Goal: Task Accomplishment & Management: Complete application form

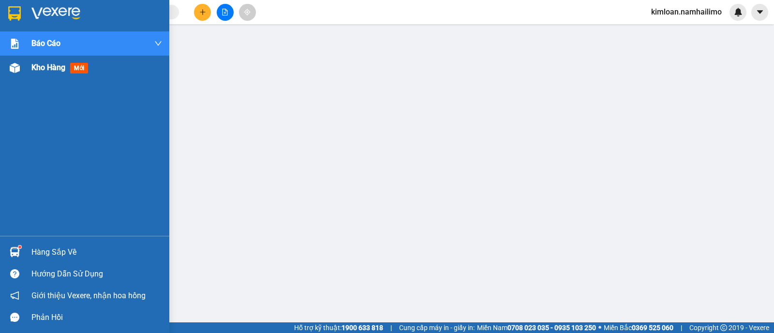
click at [20, 73] on div at bounding box center [14, 67] width 17 height 17
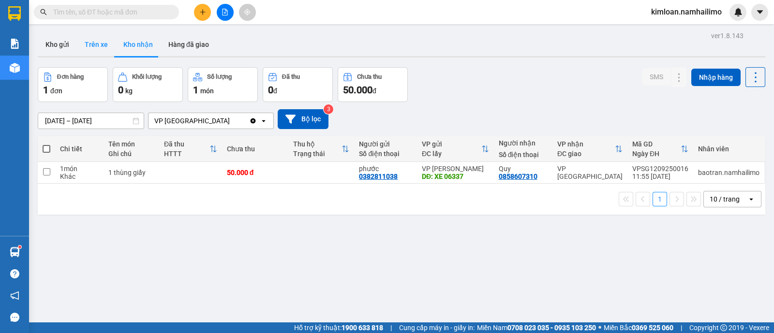
click at [94, 37] on button "Trên xe" at bounding box center [96, 44] width 39 height 23
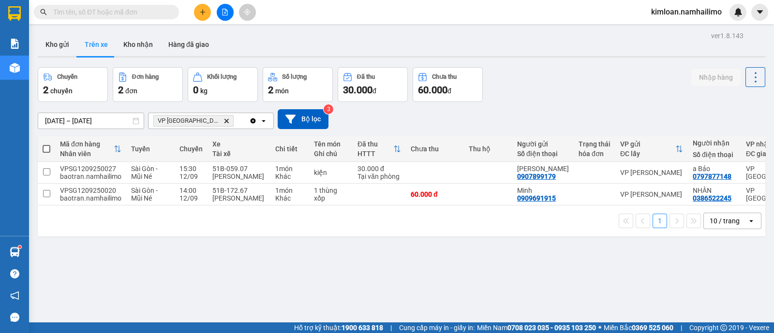
click at [357, 274] on div "ver 1.8.143 Kho gửi Trên xe Kho nhận Hàng đã giao Chuyến 2 chuyến Đơn hàng 2 đơ…" at bounding box center [401, 195] width 735 height 333
click at [133, 47] on button "Kho nhận" at bounding box center [138, 44] width 45 height 23
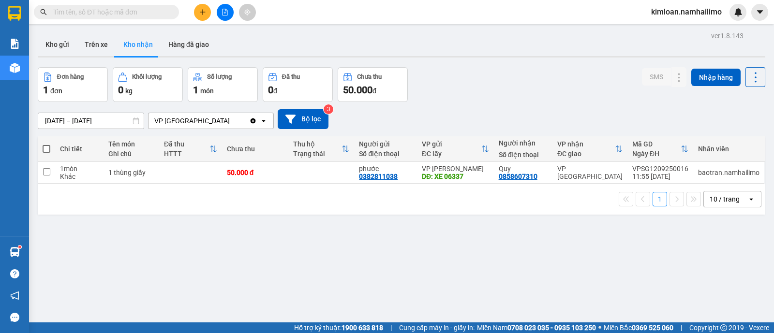
click at [128, 11] on input "text" at bounding box center [110, 12] width 114 height 11
click at [123, 13] on input "text" at bounding box center [110, 12] width 114 height 11
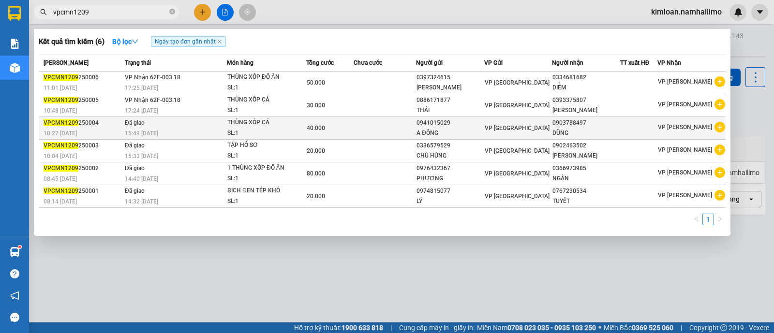
type input "vpcmn1209"
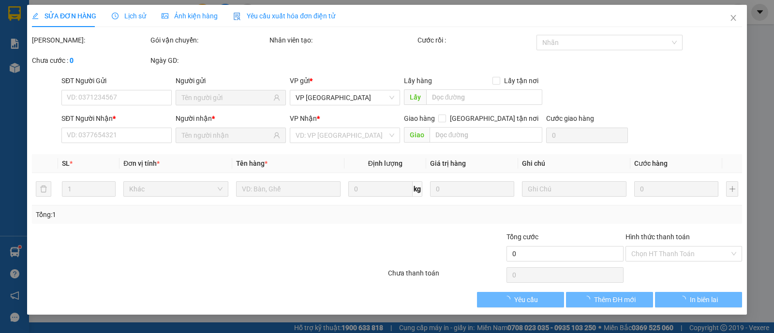
click at [434, 119] on span "Giao hàng" at bounding box center [419, 119] width 31 height 8
type input "0941015029"
type input "0903788497"
type input "40.000"
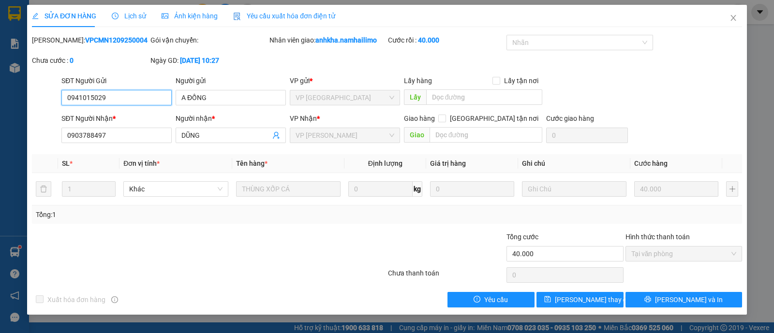
click at [88, 97] on input "0941015029" at bounding box center [116, 97] width 110 height 15
click at [731, 15] on icon "close" at bounding box center [732, 18] width 5 height 6
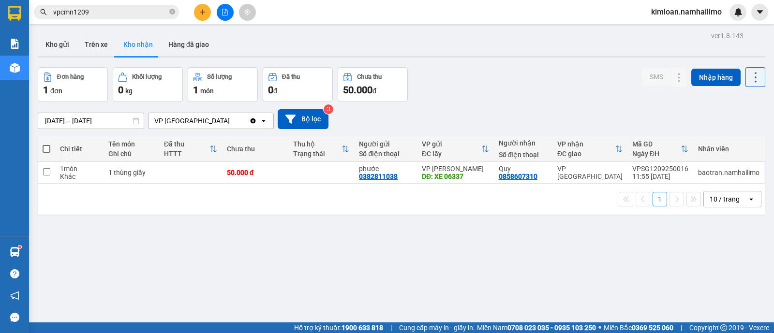
click at [128, 12] on input "vpcmn1209" at bounding box center [110, 12] width 114 height 11
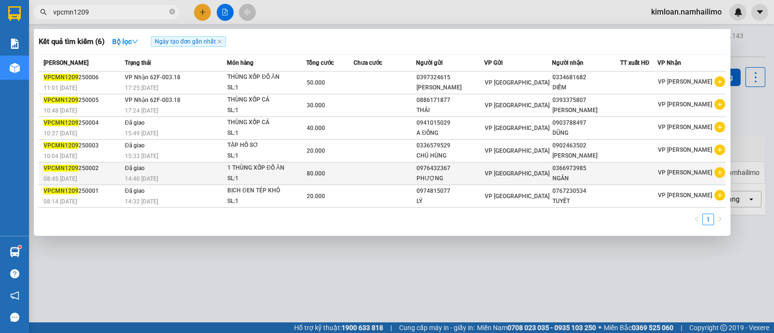
click at [568, 175] on div "NGÂN" at bounding box center [585, 179] width 67 height 10
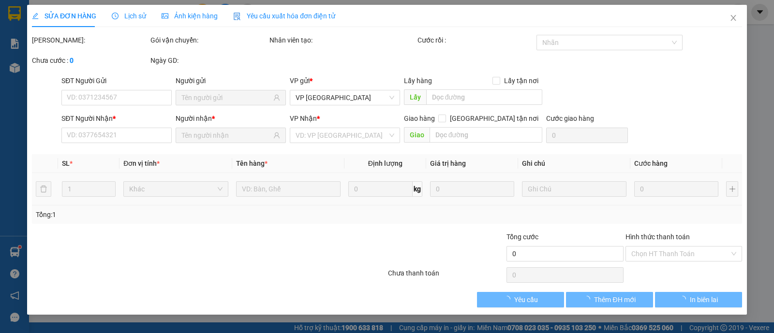
type input "0976432367"
type input "0366973985"
type input "80.000"
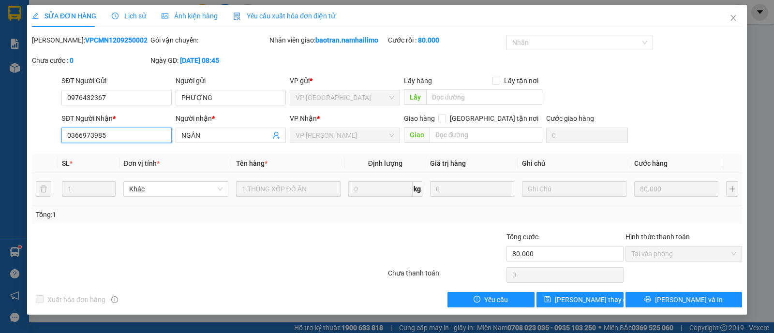
click at [89, 135] on input "0366973985" at bounding box center [116, 135] width 110 height 15
click at [738, 19] on span "Close" at bounding box center [733, 18] width 27 height 27
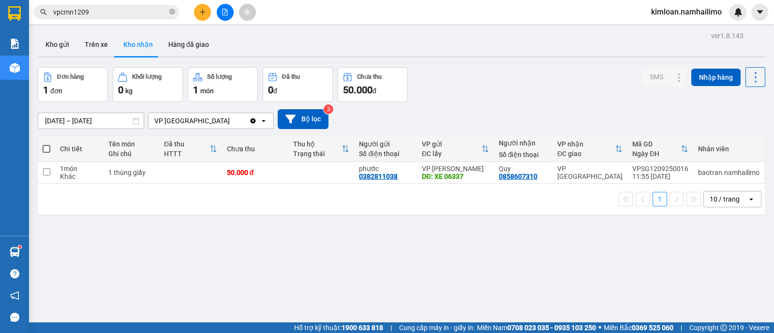
click at [136, 8] on input "vpcmn1209" at bounding box center [110, 12] width 114 height 11
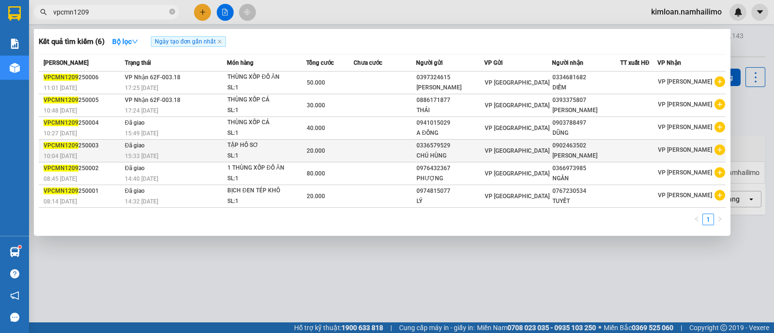
click at [570, 148] on div "0902463502" at bounding box center [585, 146] width 67 height 10
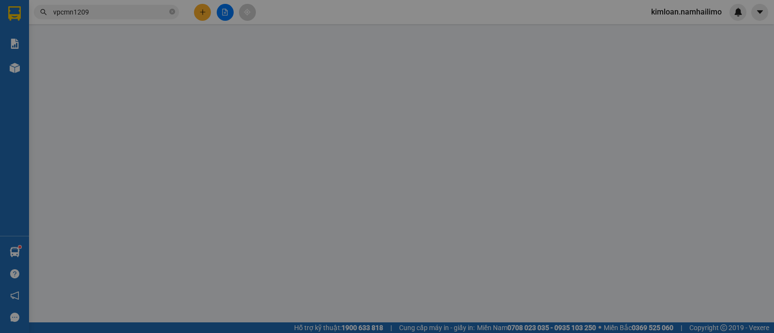
type input "0336579529"
type input "0902463502"
type input "20.000"
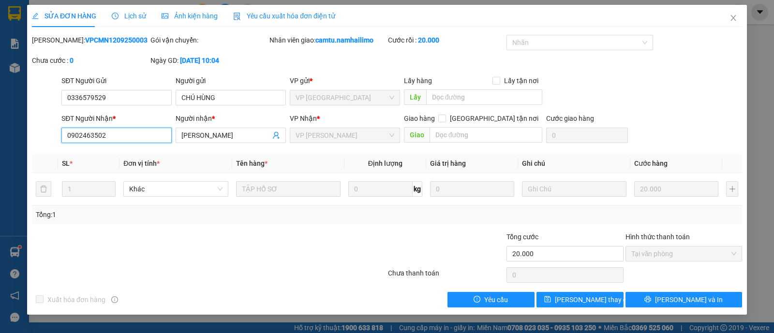
click at [82, 136] on input "0902463502" at bounding box center [116, 135] width 110 height 15
click at [733, 16] on icon "close" at bounding box center [733, 18] width 8 height 8
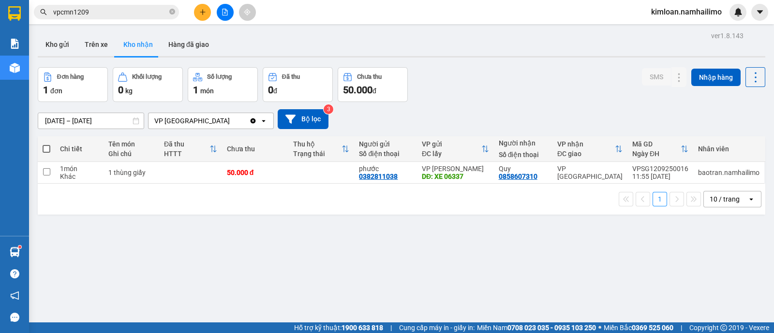
click at [203, 12] on icon "plus" at bounding box center [202, 12] width 5 height 0
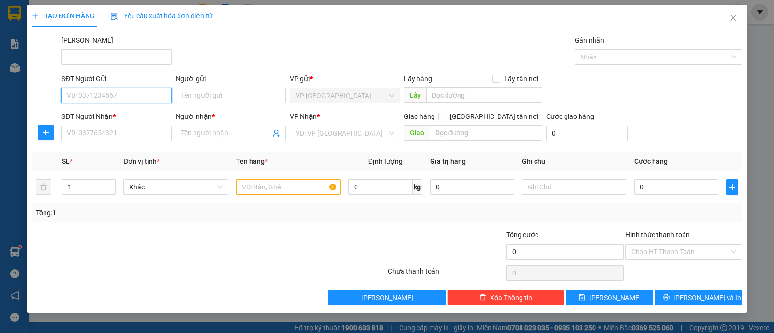
click at [145, 98] on input "SĐT Người Gửi" at bounding box center [116, 95] width 110 height 15
click at [199, 93] on input "Người gửi" at bounding box center [231, 95] width 110 height 15
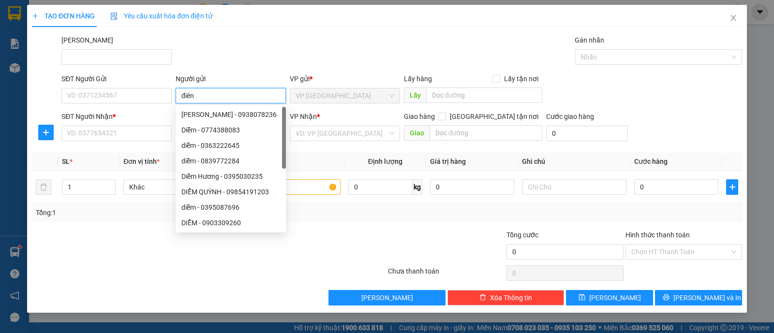
type input "điền"
click at [227, 211] on div "CHỊ ĐIỀN MN - 0839933442" at bounding box center [230, 207] width 99 height 11
type input "0839933442"
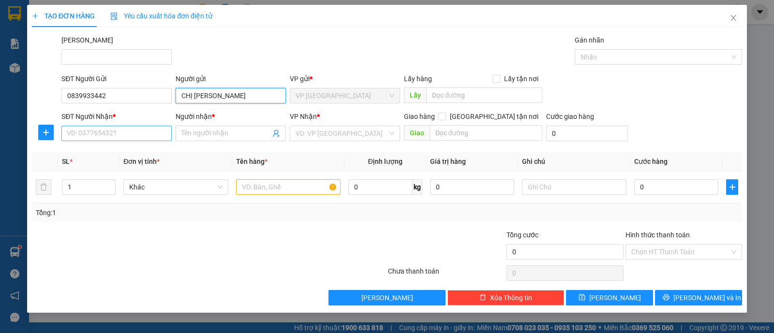
type input "CHỊ [PERSON_NAME]"
click at [146, 134] on input "SĐT Người Nhận *" at bounding box center [116, 133] width 110 height 15
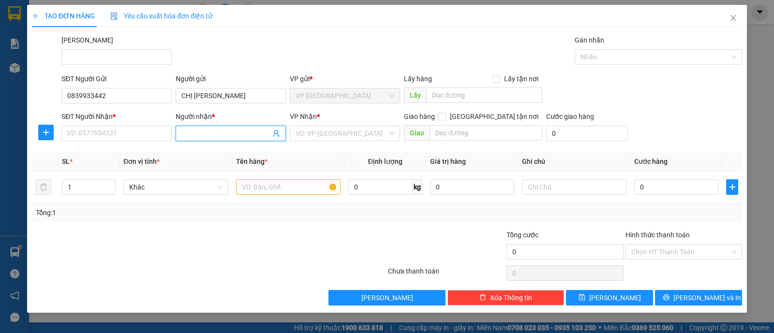
click at [206, 131] on input "Người nhận *" at bounding box center [225, 133] width 89 height 11
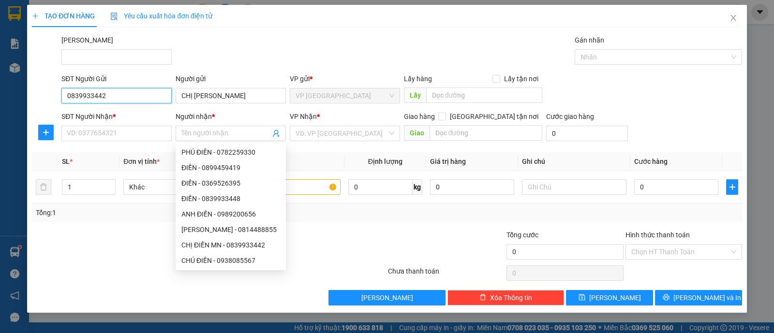
drag, startPoint x: 126, startPoint y: 90, endPoint x: 3, endPoint y: 93, distance: 123.4
click at [3, 93] on div "TẠO ĐƠN HÀNG Yêu cầu xuất hóa đơn điện tử Transit Pickup Surcharge Ids Transit …" at bounding box center [387, 166] width 774 height 333
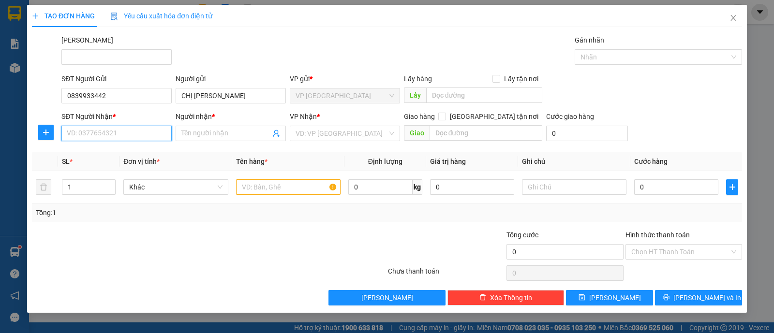
click at [94, 137] on input "SĐT Người Nhận *" at bounding box center [116, 133] width 110 height 15
paste input "0839933442"
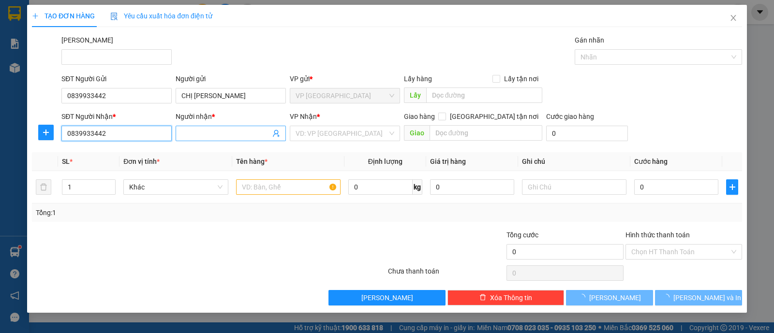
type input "0839933442"
click at [231, 134] on input "Người nhận *" at bounding box center [225, 133] width 89 height 11
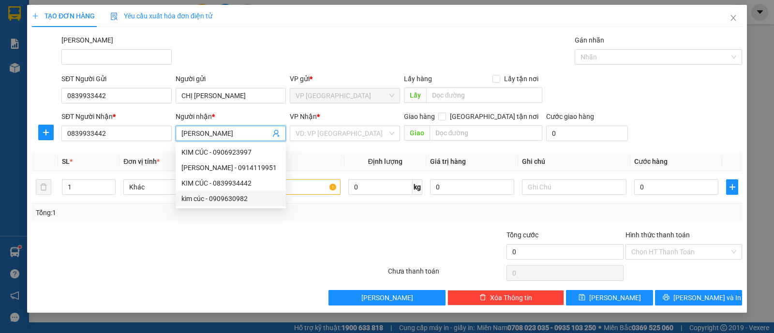
type input "[PERSON_NAME]"
click at [273, 250] on div at bounding box center [327, 247] width 119 height 34
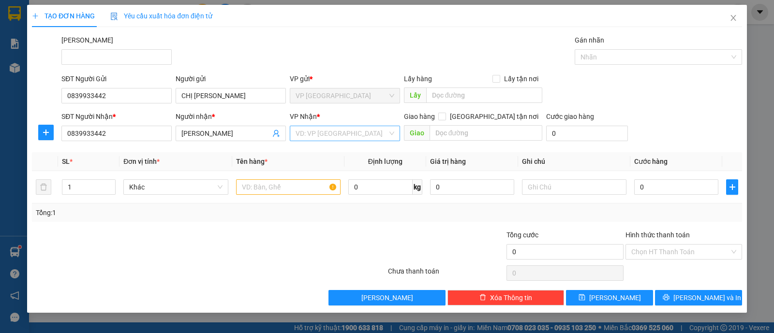
click at [346, 131] on input "search" at bounding box center [342, 133] width 92 height 15
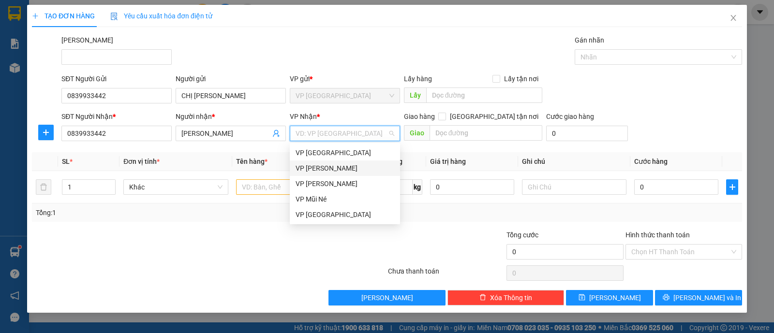
click at [342, 168] on div "VP [PERSON_NAME]" at bounding box center [345, 168] width 99 height 11
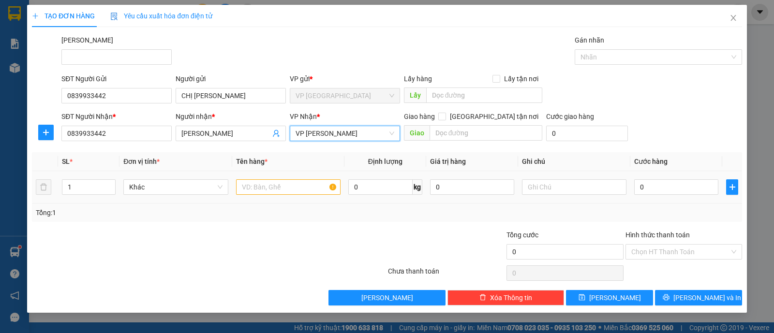
click at [293, 194] on div at bounding box center [288, 187] width 104 height 19
click at [296, 187] on input "text" at bounding box center [288, 186] width 104 height 15
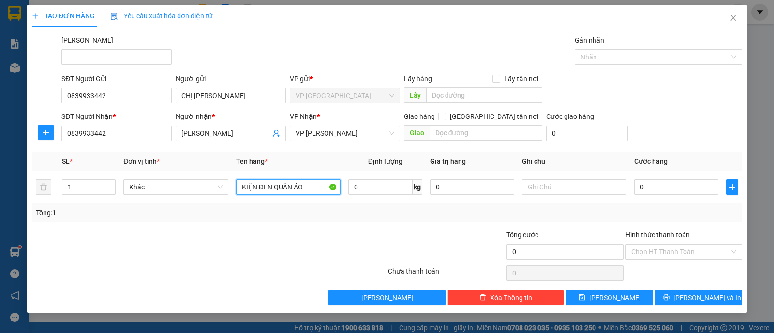
type input "KIỆN ĐEN QUẦN ÁO"
click at [304, 216] on div "Tổng: 1" at bounding box center [387, 213] width 702 height 11
click at [650, 190] on input "0" at bounding box center [676, 186] width 84 height 15
click at [613, 228] on div "Transit Pickup Surcharge Ids Transit Deliver Surcharge Ids Transit Deliver Surc…" at bounding box center [387, 170] width 710 height 271
click at [668, 189] on input "0" at bounding box center [676, 186] width 84 height 15
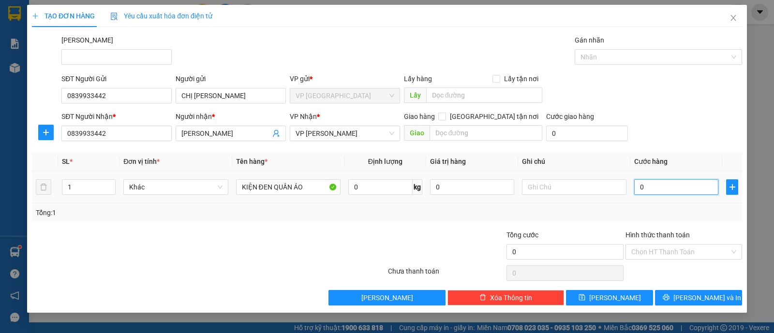
type input "002"
type input "2"
type input "0.020"
type input "20"
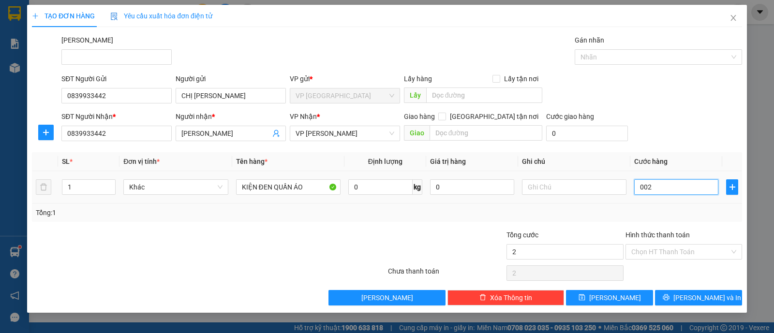
type input "20"
type input "20.000"
click at [636, 220] on div "Tổng: 1" at bounding box center [387, 213] width 710 height 18
click at [648, 257] on input "Hình thức thanh toán" at bounding box center [680, 252] width 98 height 15
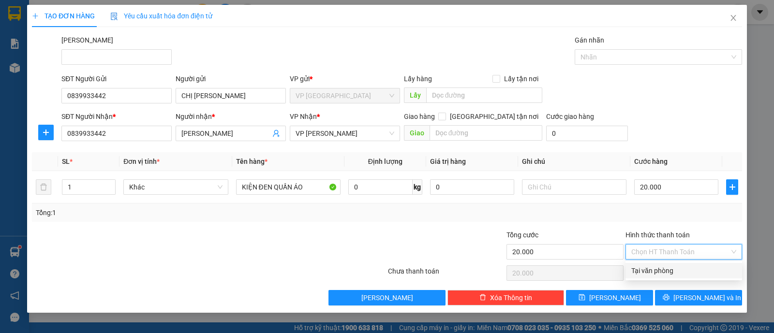
click at [653, 268] on div "Tại văn phòng" at bounding box center [683, 271] width 105 height 11
type input "0"
click at [567, 200] on td at bounding box center [574, 187] width 112 height 32
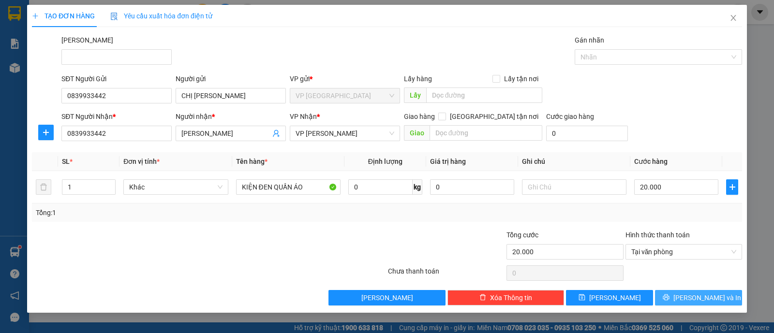
click at [689, 298] on button "[PERSON_NAME] và In" at bounding box center [698, 297] width 87 height 15
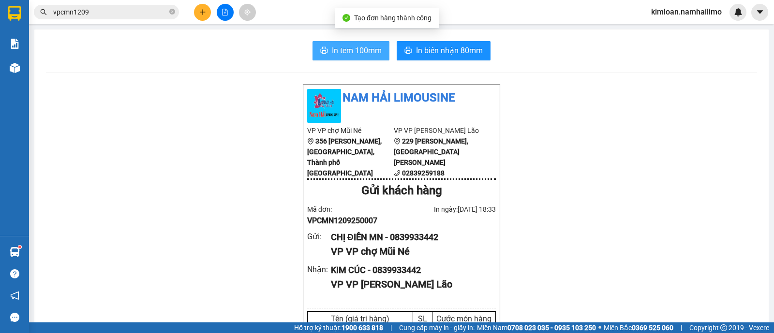
drag, startPoint x: 368, startPoint y: 49, endPoint x: 508, endPoint y: 117, distance: 155.8
click at [368, 49] on span "In tem 100mm" at bounding box center [357, 50] width 50 height 12
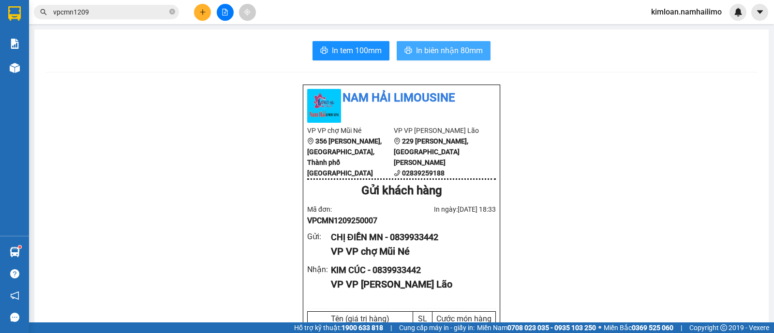
click at [440, 43] on button "In biên nhận 80mm" at bounding box center [444, 50] width 94 height 19
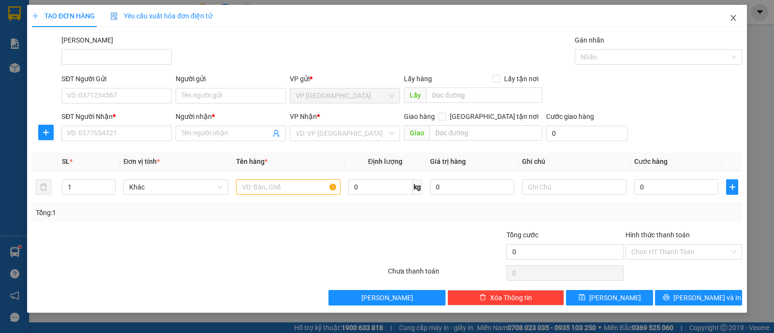
click at [733, 26] on span "Close" at bounding box center [733, 18] width 27 height 27
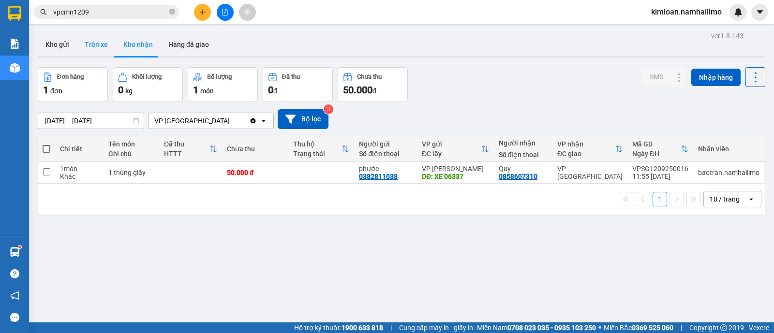
click at [86, 38] on button "Trên xe" at bounding box center [96, 44] width 39 height 23
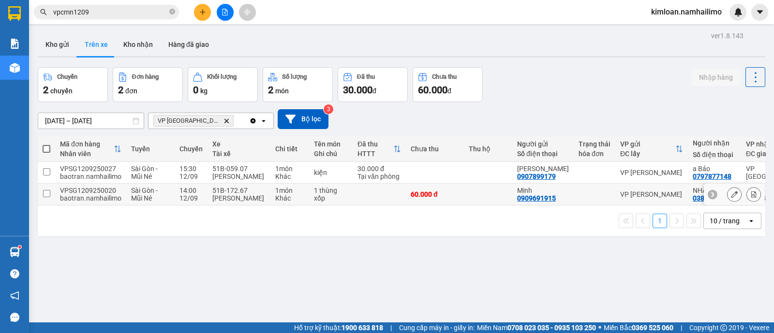
click at [693, 198] on div "0386522245" at bounding box center [712, 198] width 39 height 8
drag, startPoint x: 688, startPoint y: 198, endPoint x: 723, endPoint y: 257, distance: 68.5
click at [723, 257] on div "ver 1.8.143 Kho gửi Trên xe Kho nhận Hàng đã giao Chuyến 2 chuyến Đơn hàng 2 đơ…" at bounding box center [401, 195] width 735 height 333
click at [693, 197] on div "0386522245" at bounding box center [712, 198] width 39 height 8
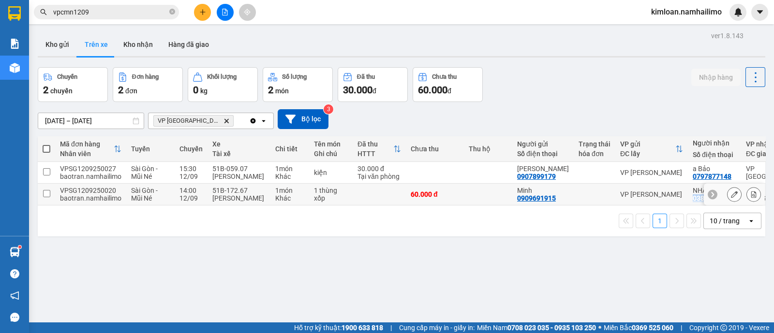
copy div "0386522245"
click at [175, 11] on span "vpcmn1209" at bounding box center [106, 12] width 145 height 15
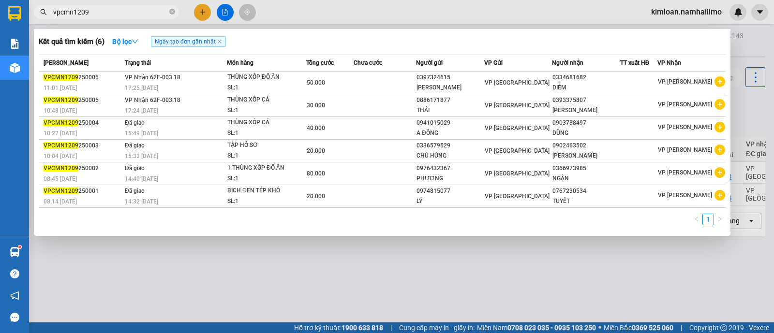
click at [162, 13] on input "vpcmn1209" at bounding box center [110, 12] width 114 height 11
click at [174, 15] on span at bounding box center [172, 12] width 6 height 9
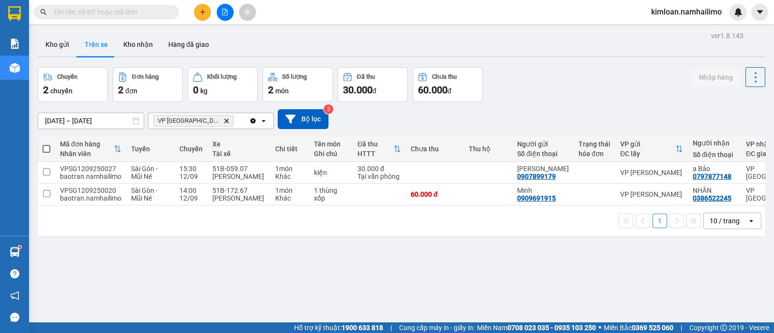
paste input "0386522245"
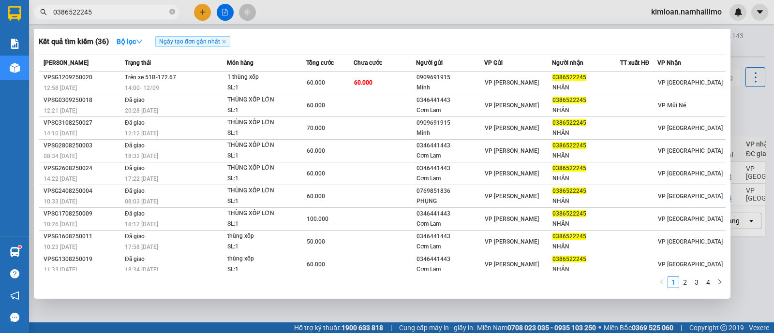
type input "0386522245"
